Goal: Subscribe to service/newsletter

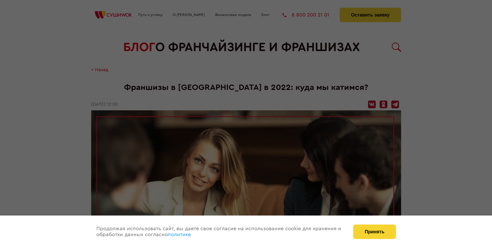
scroll to position [651, 0]
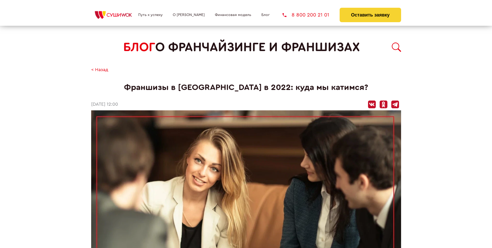
scroll to position [651, 0]
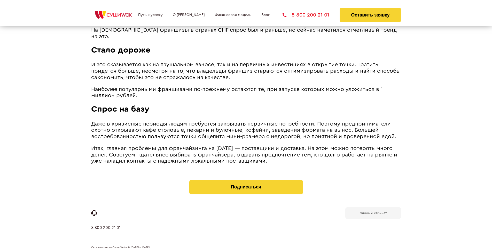
click at [373, 212] on b "Личный кабинет" at bounding box center [372, 213] width 27 height 3
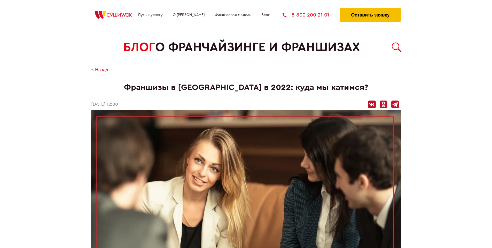
click at [370, 9] on button "Оставить заявку" at bounding box center [370, 15] width 61 height 14
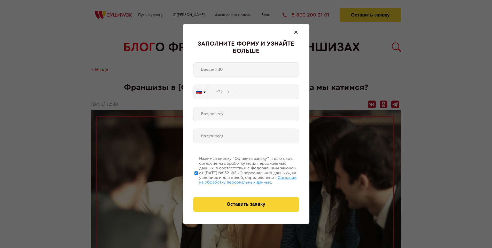
click at [239, 179] on span "Согласии на обработку персональных данных" at bounding box center [248, 180] width 98 height 9
click at [198, 179] on input "Нажимая кнопку “Оставить заявку”, я даю свое согласие на обработку моих персона…" at bounding box center [195, 173] width 3 height 41
checkbox input "false"
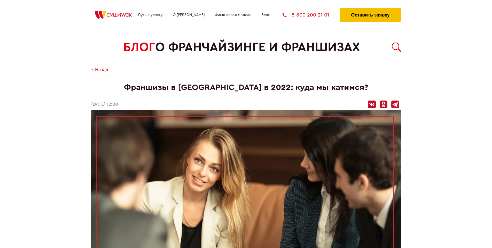
click at [370, 9] on button "Оставить заявку" at bounding box center [370, 15] width 61 height 14
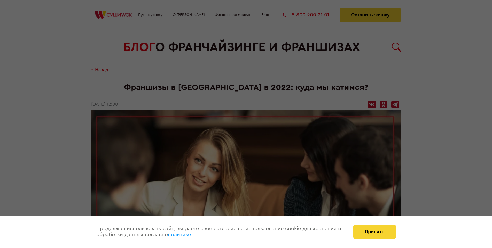
scroll to position [651, 0]
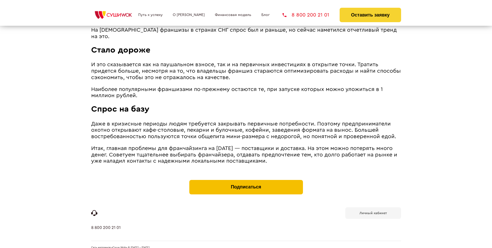
click at [246, 180] on button "Подписаться" at bounding box center [246, 187] width 114 height 14
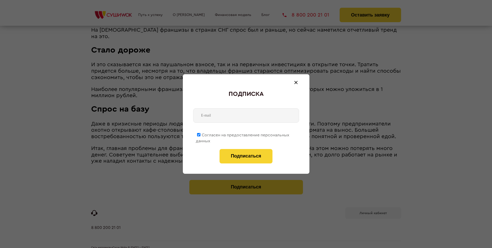
click at [243, 134] on span "Согласен на предоставление персональных данных" at bounding box center [242, 138] width 93 height 10
click at [200, 134] on input "Согласен на предоставление персональных данных" at bounding box center [198, 134] width 3 height 3
checkbox input "false"
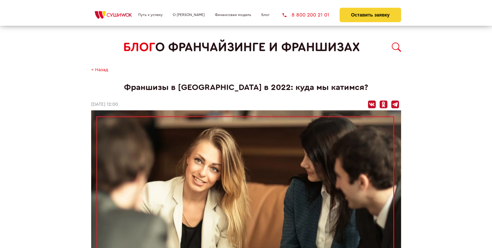
scroll to position [651, 0]
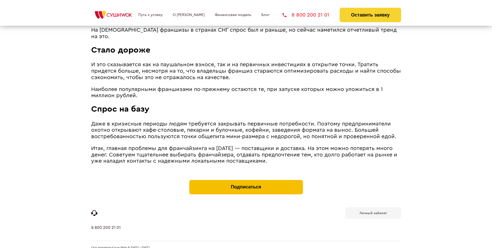
click at [246, 180] on button "Подписаться" at bounding box center [246, 187] width 114 height 14
